Goal: Book appointment/travel/reservation

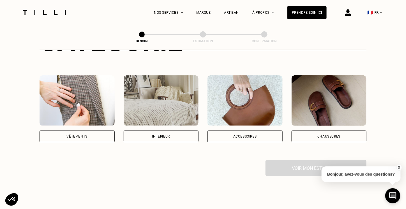
scroll to position [84, 0]
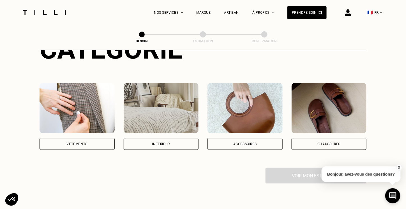
click at [171, 138] on div "Intérieur" at bounding box center [161, 144] width 75 height 12
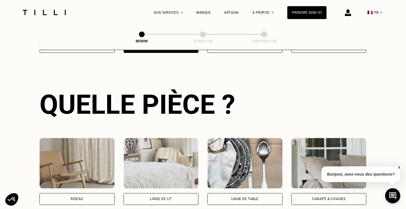
scroll to position [182, 0]
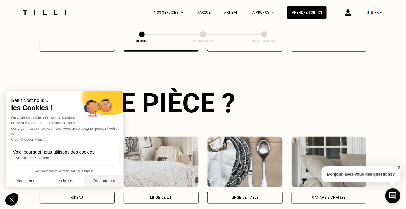
click at [101, 183] on button "OK pour moi" at bounding box center [103, 181] width 39 height 12
checkbox input "true"
click at [96, 192] on div "Rideau" at bounding box center [76, 198] width 75 height 12
select select "FR"
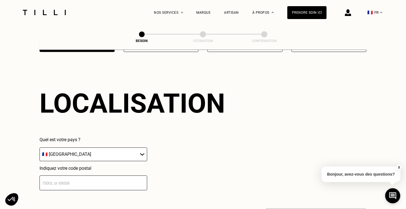
scroll to position [335, 0]
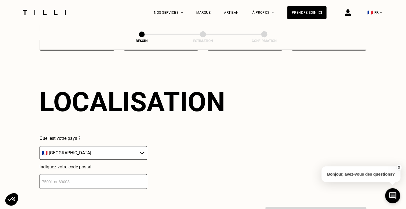
click at [94, 178] on input "number" at bounding box center [93, 181] width 108 height 15
type input "69003"
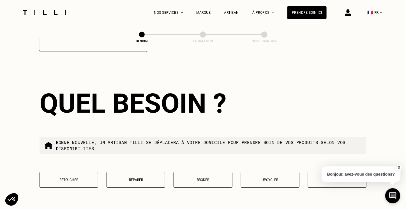
scroll to position [475, 0]
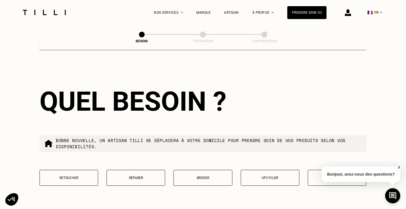
click at [397, 168] on button "X" at bounding box center [399, 167] width 6 height 6
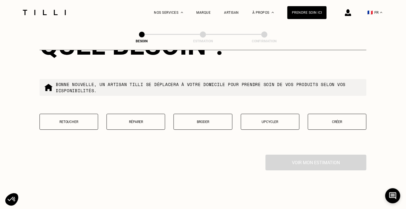
click at [82, 120] on p "Retoucher" at bounding box center [69, 122] width 52 height 4
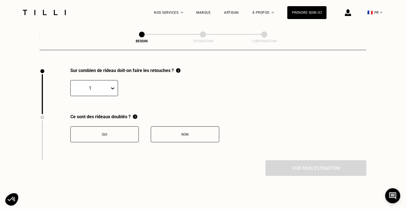
scroll to position [618, 0]
click at [113, 87] on icon at bounding box center [112, 88] width 3 height 2
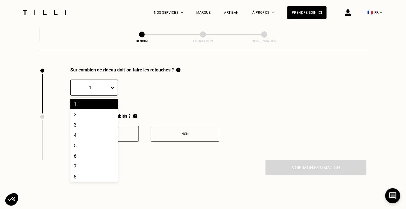
click at [113, 87] on icon at bounding box center [112, 88] width 3 height 2
